Goal: Obtain resource: Download file/media

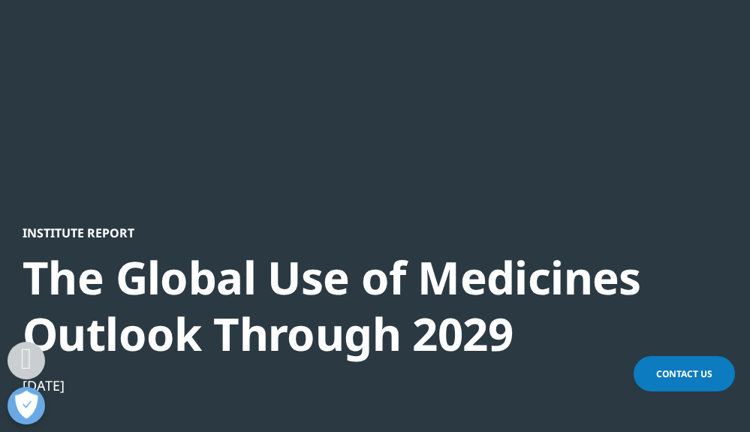
scroll to position [751, 0]
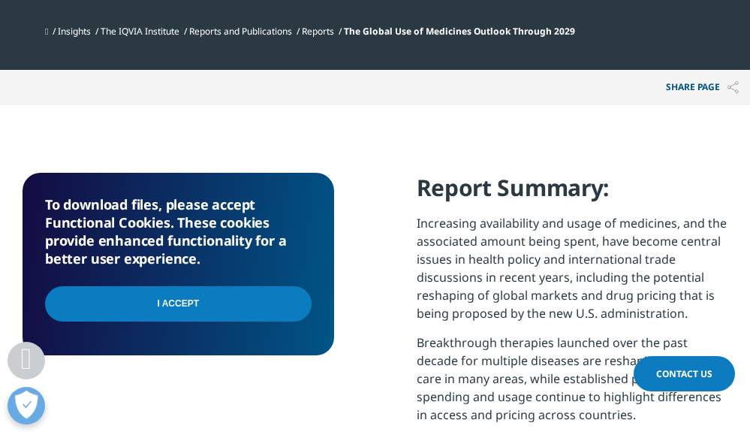
click at [219, 305] on input "I Accept" at bounding box center [178, 303] width 267 height 35
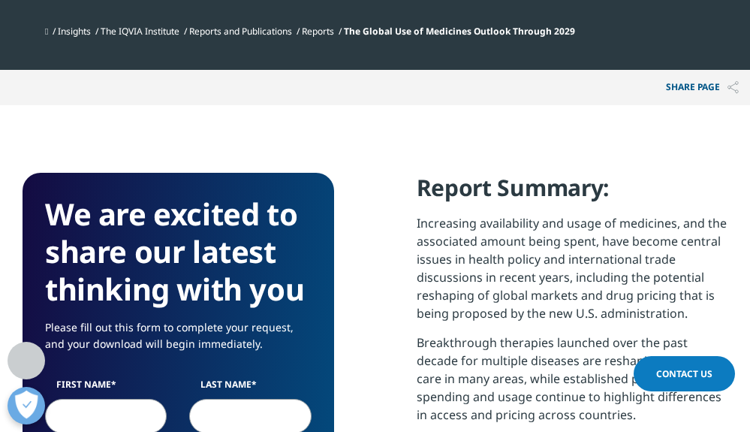
scroll to position [901, 0]
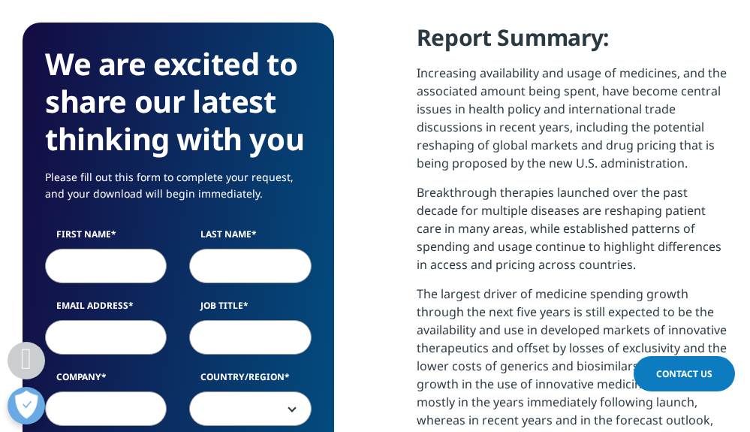
click at [107, 268] on input "First Name" at bounding box center [106, 266] width 122 height 35
type input "[PERSON_NAME]"
type input "[PERSON_NAME][EMAIL_ADDRESS][PERSON_NAME][DOMAIN_NAME]"
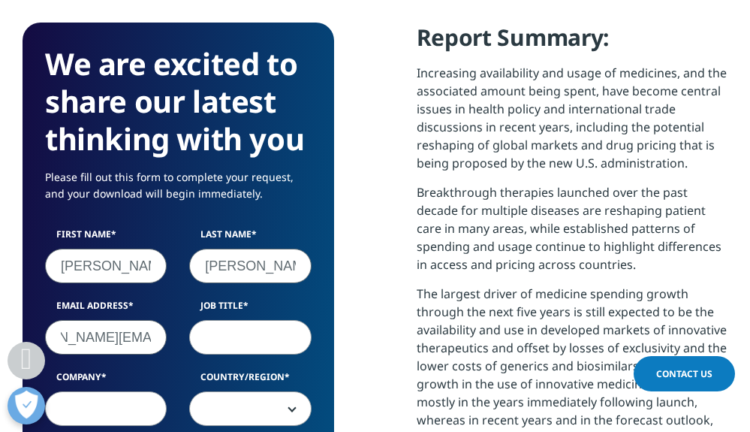
scroll to position [0, 0]
type input "analyst"
type input "atmana investments"
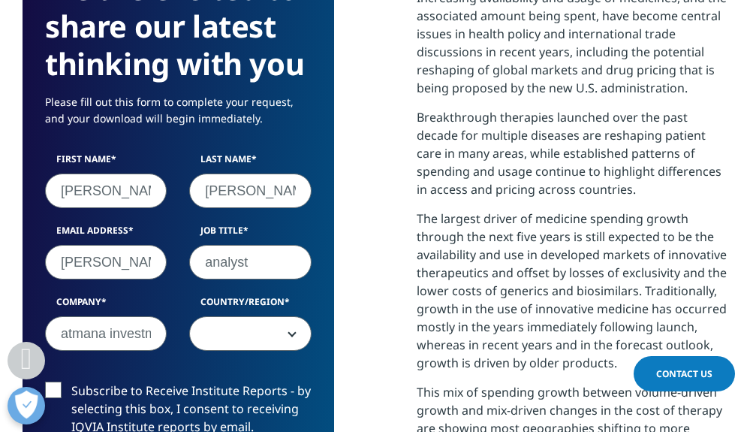
click at [269, 339] on span at bounding box center [250, 334] width 120 height 35
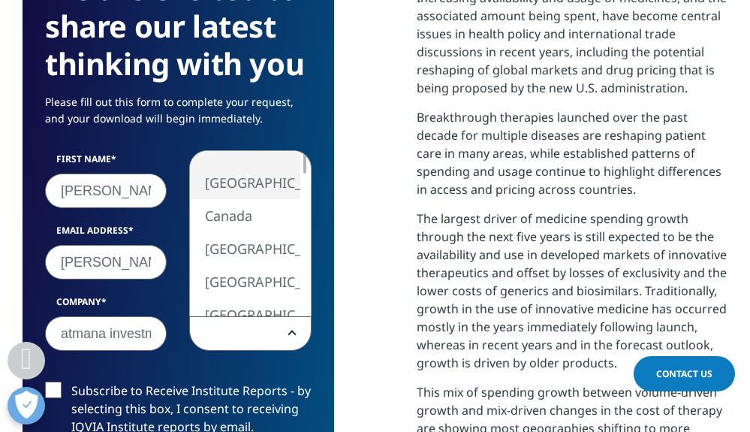
select select "[GEOGRAPHIC_DATA]"
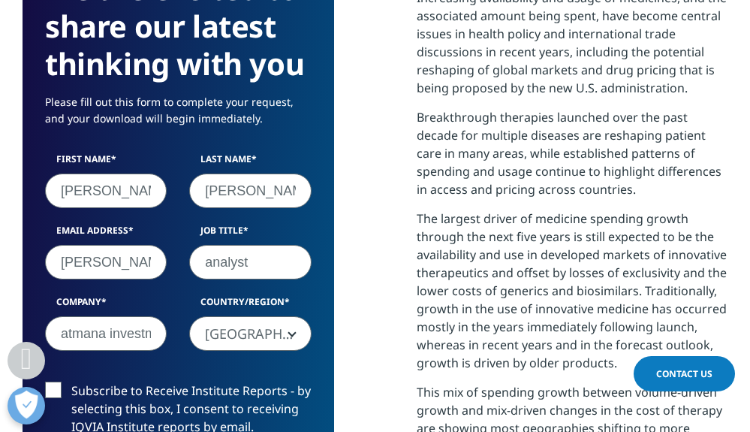
click at [57, 390] on label "Subscribe to Receive Institute Reports - by selecting this box, I consent to re…" at bounding box center [178, 413] width 267 height 62
click at [71, 382] on input "Subscribe to Receive Institute Reports - by selecting this box, I consent to re…" at bounding box center [71, 382] width 0 height 0
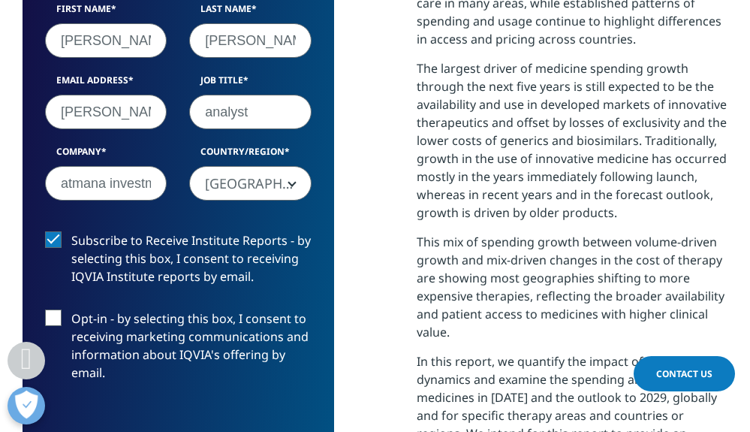
scroll to position [1277, 0]
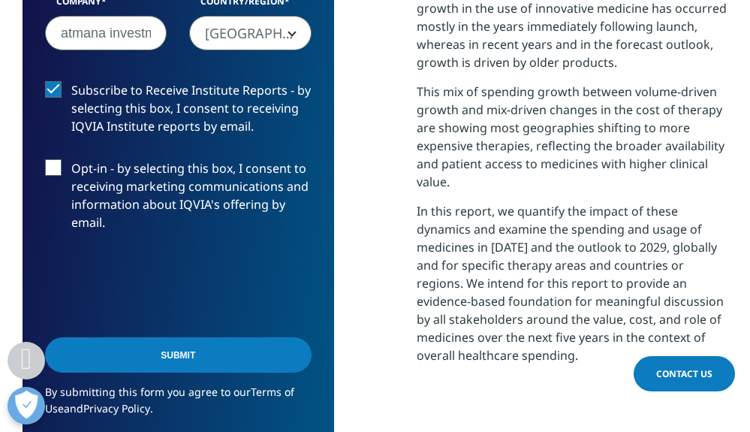
click at [52, 167] on label "Opt-in - by selecting this box, I consent to receiving marketing communications…" at bounding box center [178, 199] width 267 height 80
click at [71, 159] on input "Opt-in - by selecting this box, I consent to receiving marketing communications…" at bounding box center [71, 159] width 0 height 0
click at [216, 359] on input "Submit" at bounding box center [178, 354] width 267 height 35
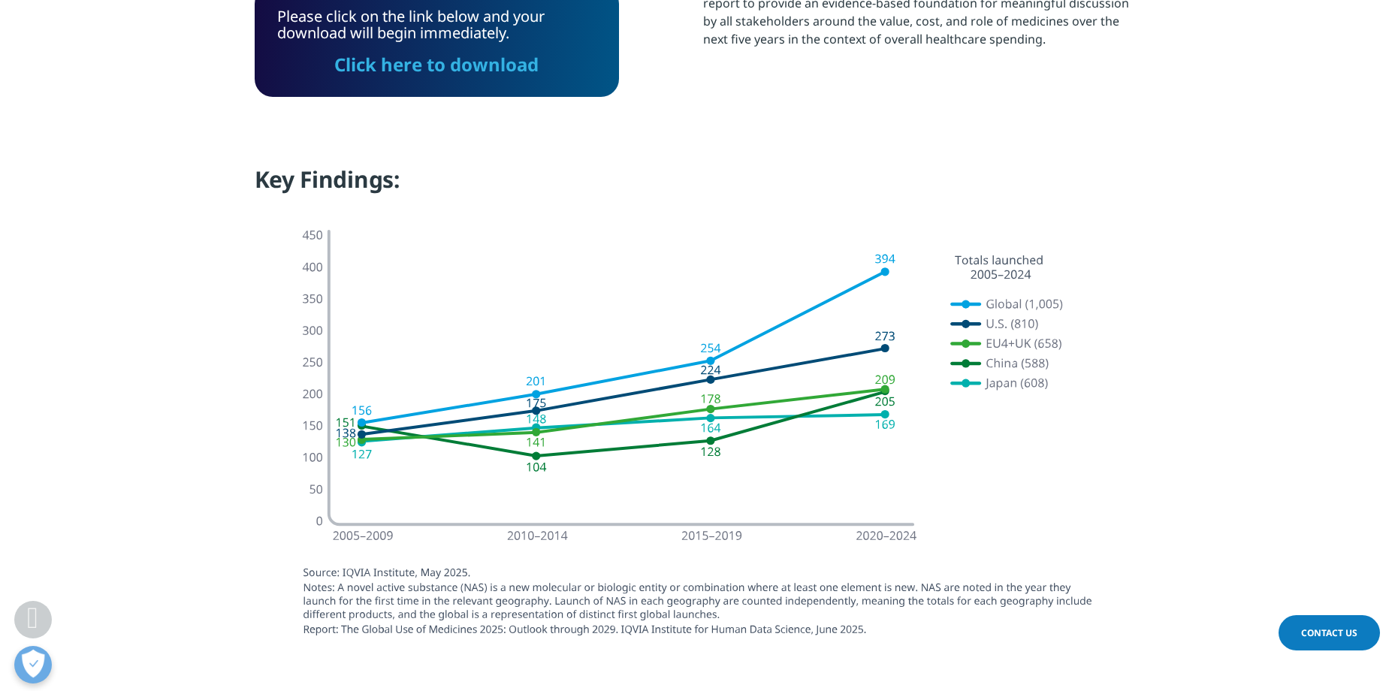
scroll to position [1021, 0]
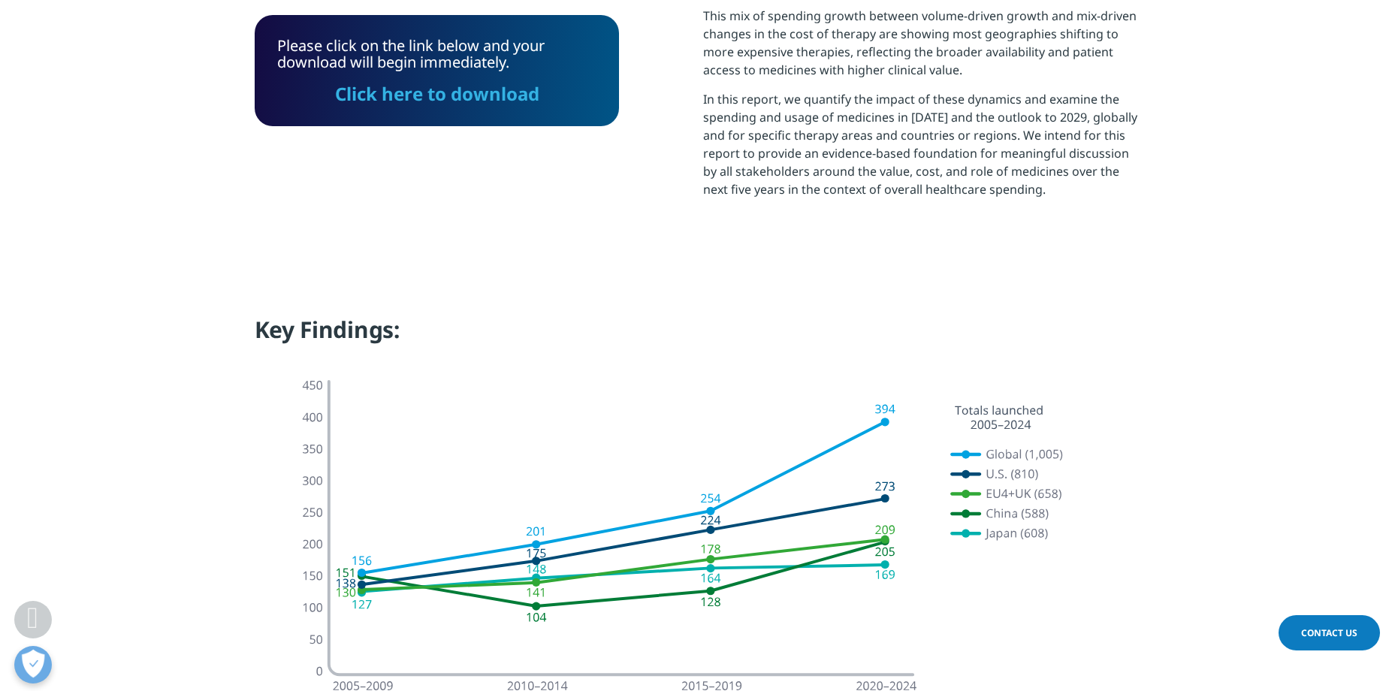
click at [441, 89] on link "Click here to download" at bounding box center [437, 93] width 204 height 25
